Goal: Navigation & Orientation: Find specific page/section

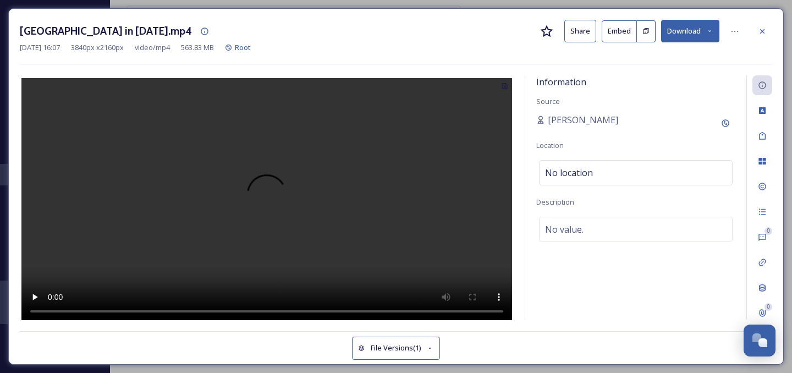
click at [5, 34] on div "Philadelphia in [DATE].mp4 Share Embed Download [DATE] 16:07 3840 px x 2160 px …" at bounding box center [396, 186] width 792 height 373
click at [764, 29] on icon at bounding box center [762, 31] width 9 height 9
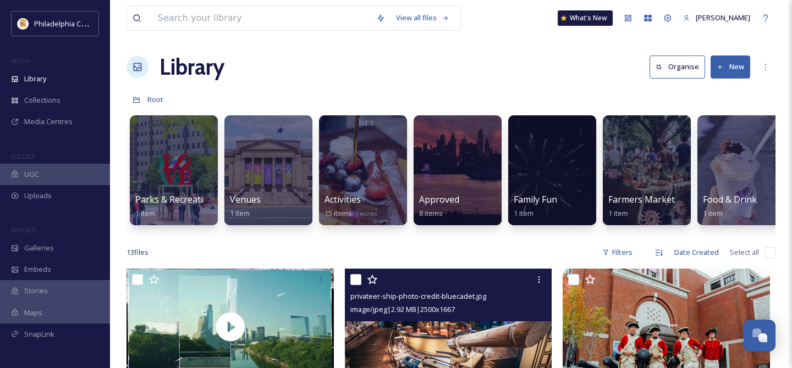
scroll to position [3, 0]
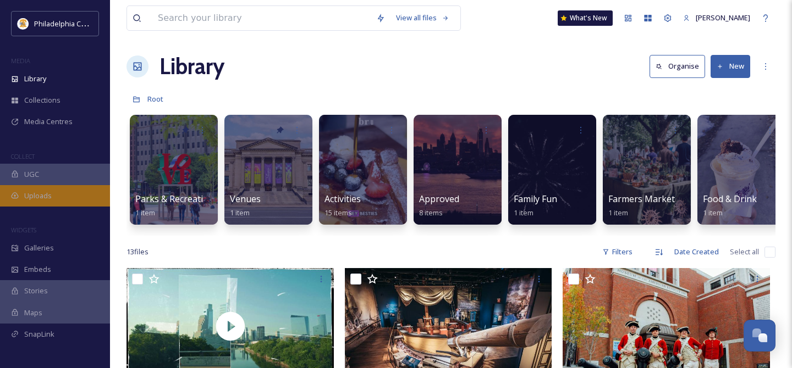
click at [62, 200] on div "Uploads" at bounding box center [55, 195] width 110 height 21
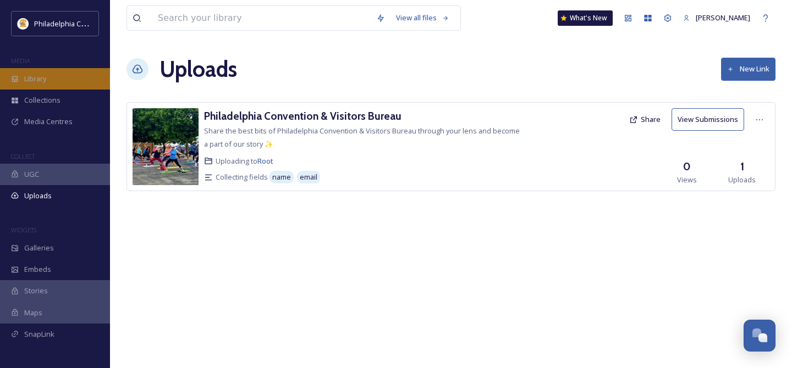
click at [41, 79] on span "Library" at bounding box center [35, 79] width 22 height 10
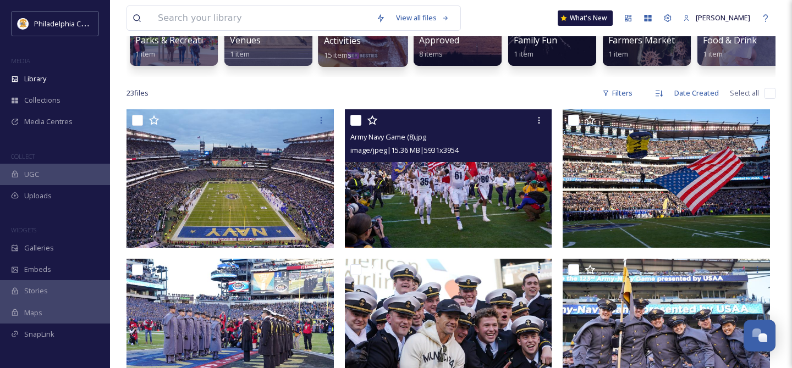
scroll to position [163, 0]
